Goal: Participate in discussion: Engage in conversation with other users on a specific topic

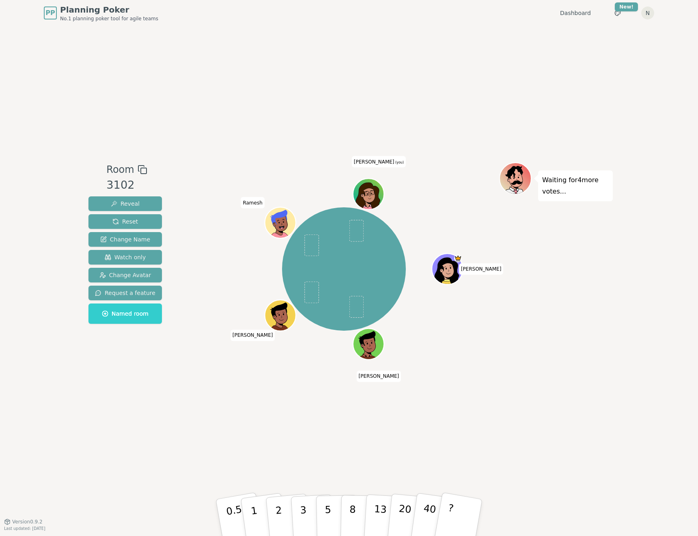
click at [519, 240] on div "Room 3102 Reveal Reset Change Name Watch only Change Avatar Request a feature N…" at bounding box center [349, 274] width 528 height 496
click at [328, 240] on p "5" at bounding box center [328, 518] width 7 height 44
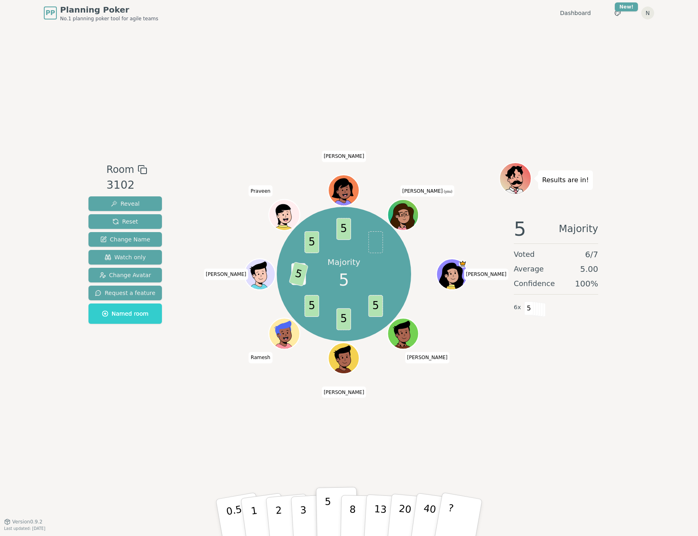
click at [333, 240] on button "5" at bounding box center [337, 518] width 42 height 62
drag, startPoint x: 350, startPoint y: 392, endPoint x: 317, endPoint y: 399, distance: 33.7
click at [317, 240] on div "Room 3102 Reveal Reset Change Name Watch only Change Avatar Request a feature N…" at bounding box center [349, 274] width 528 height 496
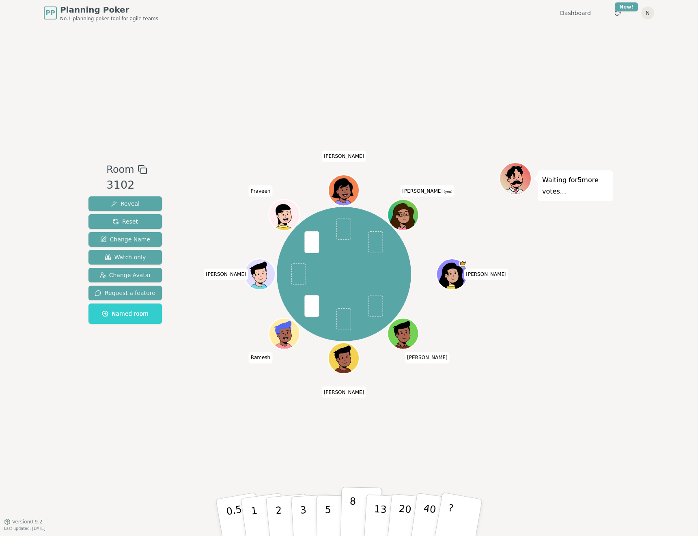
click at [356, 240] on button "8" at bounding box center [362, 518] width 42 height 62
click at [329, 240] on p "5" at bounding box center [328, 518] width 7 height 44
drag, startPoint x: 220, startPoint y: 274, endPoint x: 268, endPoint y: 188, distance: 98.5
click at [277, 207] on div "[MEDICAL_DATA][PERSON_NAME] [PERSON_NAME] John Praveen [PERSON_NAME] [PERSON_NA…" at bounding box center [344, 274] width 134 height 134
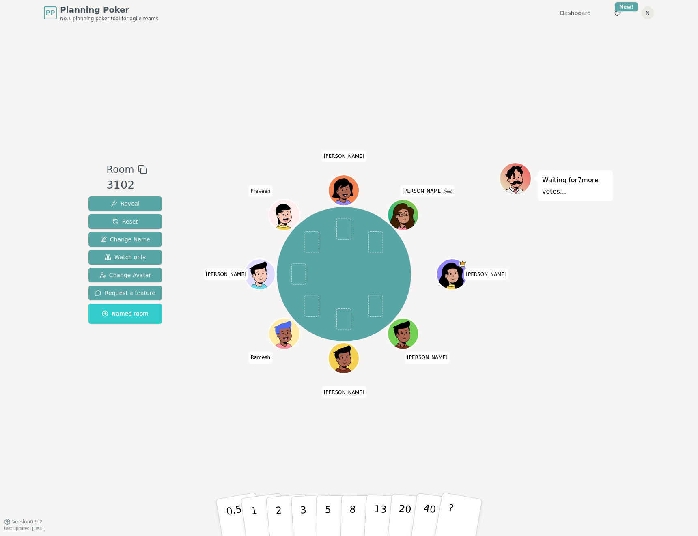
click at [257, 120] on div "Room 3102 Reveal Reset Change Name Watch only Change Avatar Request a feature N…" at bounding box center [349, 274] width 528 height 496
drag, startPoint x: 288, startPoint y: 286, endPoint x: 607, endPoint y: 207, distance: 328.3
click at [519, 207] on div "Room 3102 Reveal Reset Change Name Watch only Change Avatar Request a feature N…" at bounding box center [349, 274] width 528 height 496
click at [137, 90] on div "Room 3102 Reveal Reset Change Name Watch only Change Avatar Request a feature N…" at bounding box center [349, 274] width 528 height 496
